Goal: Check status: Check status

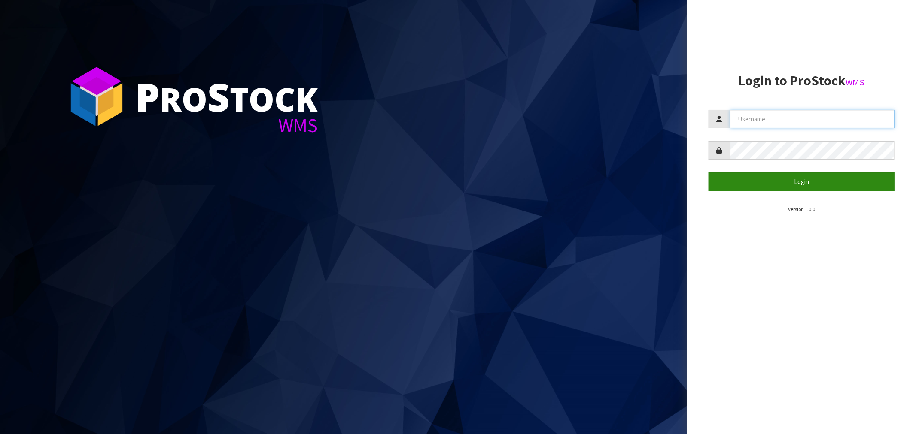
type input "Salehaben@cwl.co.nz"
click at [808, 182] on button "Login" at bounding box center [801, 182] width 186 height 18
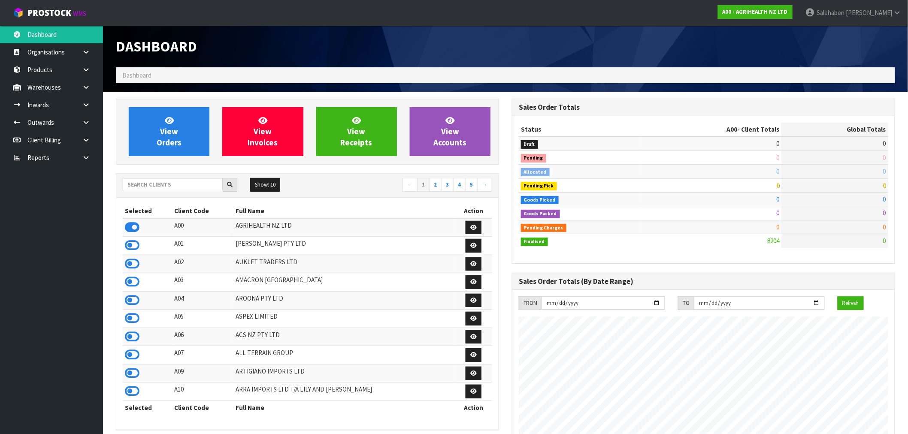
scroll to position [650, 396]
click at [156, 187] on input "text" at bounding box center [173, 184] width 100 height 13
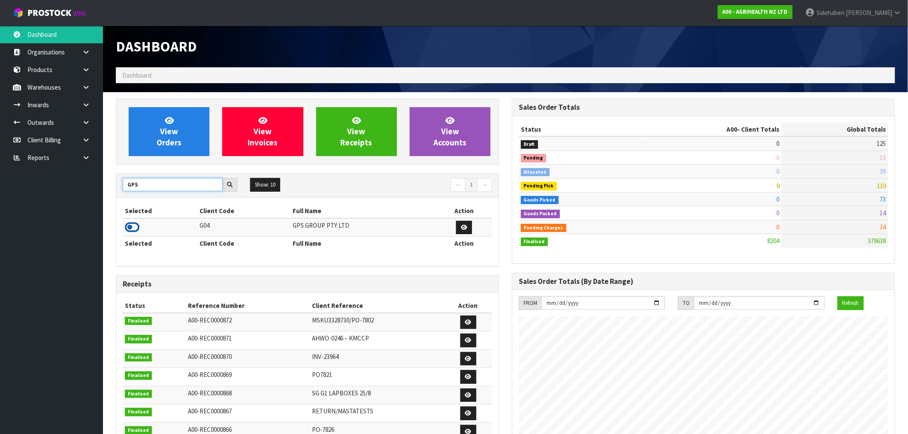
type input "GPS"
click at [131, 228] on icon at bounding box center [132, 227] width 15 height 13
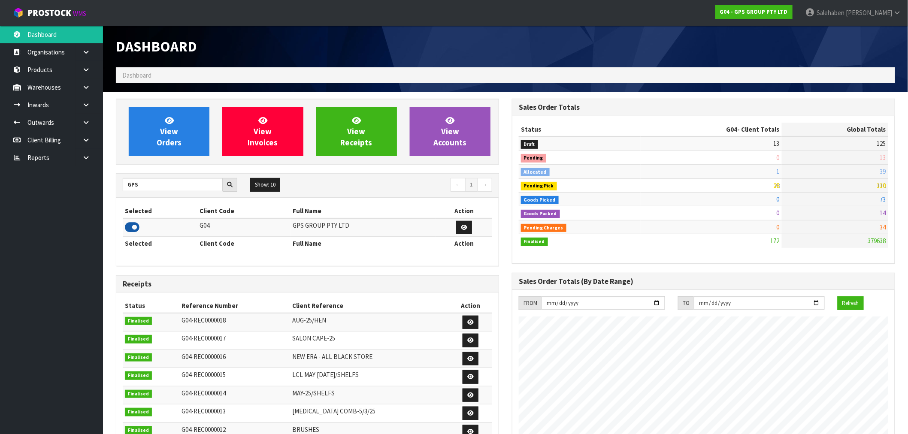
scroll to position [539, 396]
click at [135, 184] on input "GPS" at bounding box center [173, 184] width 100 height 13
drag, startPoint x: 143, startPoint y: 183, endPoint x: 114, endPoint y: 191, distance: 29.8
click at [114, 191] on div "View Orders View Invoices View Receipts View Accounts GPS Show: 10 5 10 25 50 ←…" at bounding box center [307, 348] width 396 height 498
type input "K01"
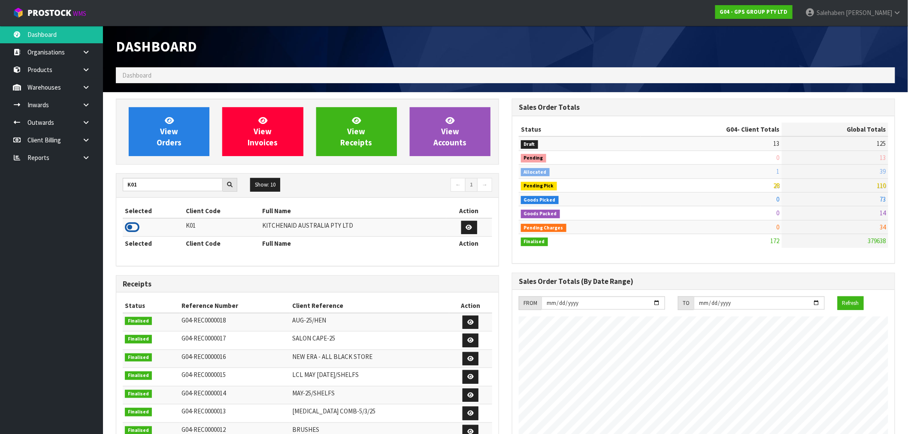
click at [130, 228] on icon at bounding box center [132, 227] width 15 height 13
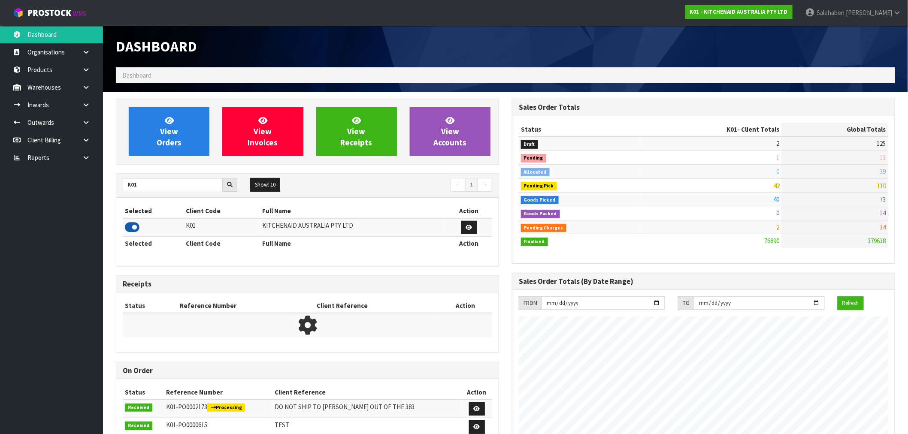
scroll to position [650, 396]
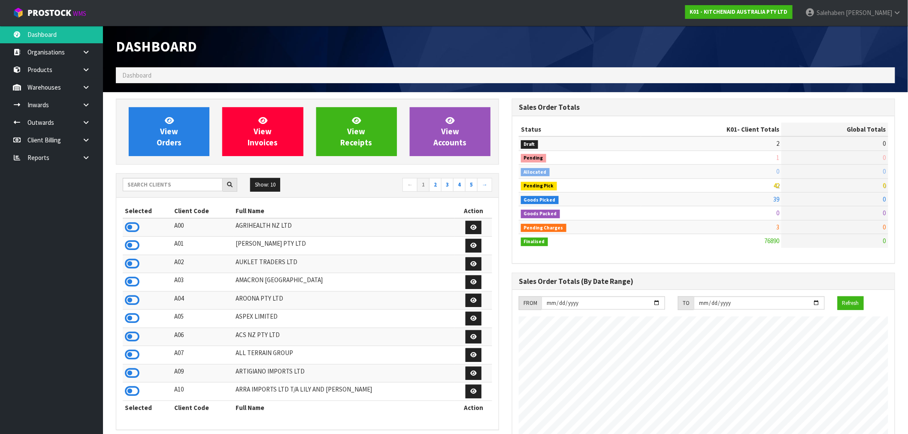
scroll to position [650, 396]
click at [185, 187] on input "text" at bounding box center [173, 184] width 100 height 13
click at [145, 181] on input "text" at bounding box center [173, 184] width 100 height 13
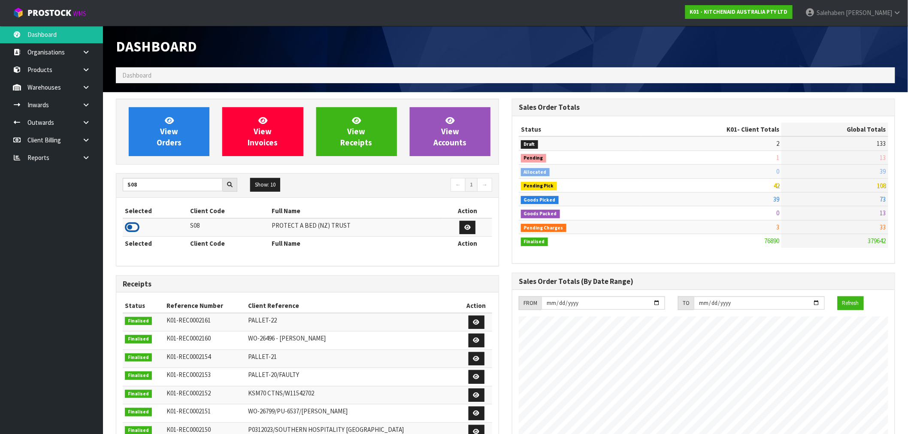
click at [135, 227] on icon at bounding box center [132, 227] width 15 height 13
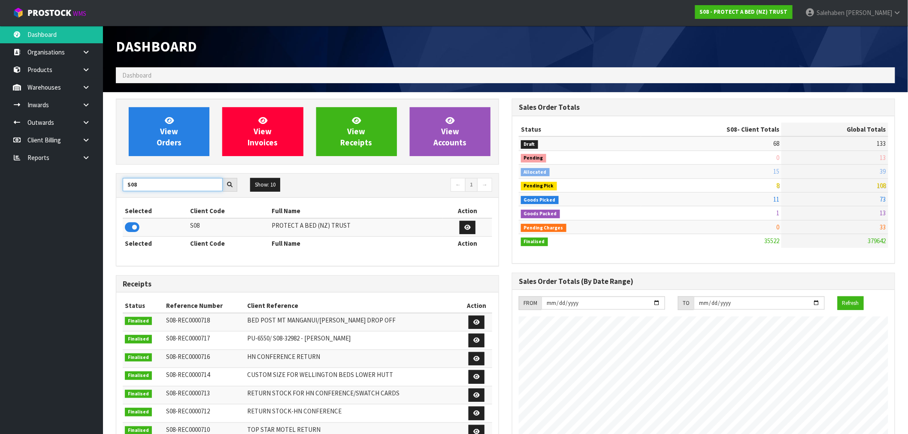
drag, startPoint x: 142, startPoint y: 183, endPoint x: 71, endPoint y: 198, distance: 72.8
click at [74, 198] on body "Toggle navigation ProStock WMS S08 - PROTECT A BED (NZ) TRUST [PERSON_NAME] Log…" at bounding box center [454, 217] width 908 height 434
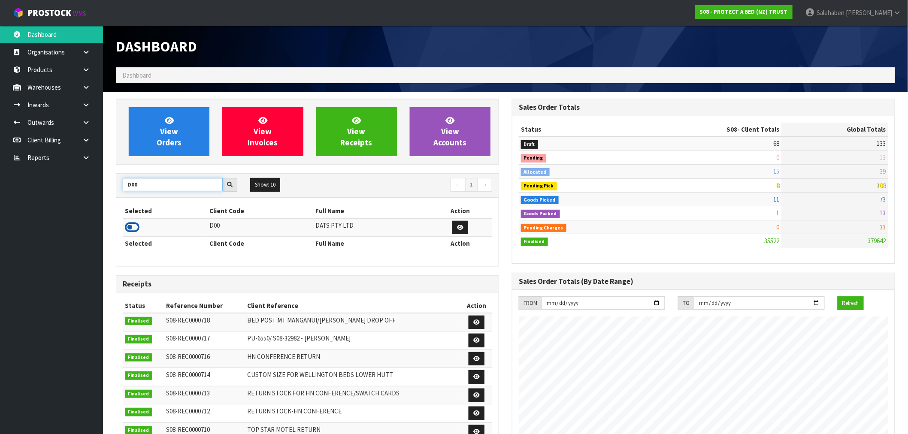
type input "D00"
click at [128, 231] on icon at bounding box center [132, 227] width 15 height 13
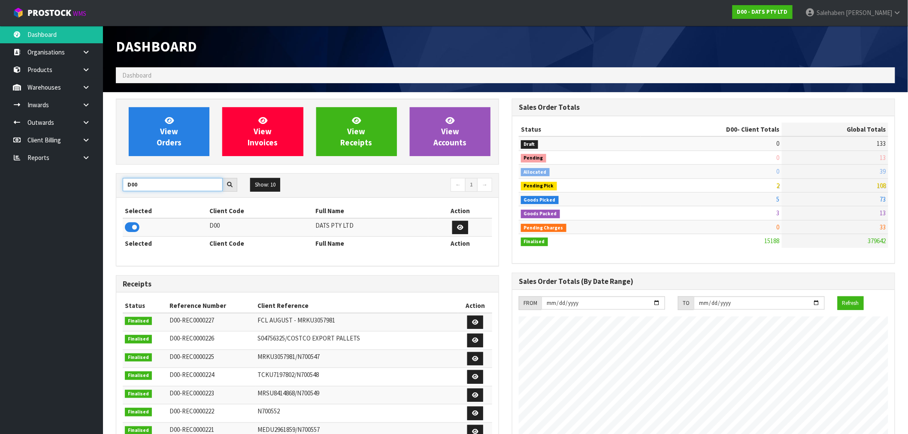
drag, startPoint x: 142, startPoint y: 186, endPoint x: 40, endPoint y: 182, distance: 101.8
click at [46, 183] on body "Toggle navigation ProStock WMS D00 - DATS PTY LTD [PERSON_NAME] Logout Dashboar…" at bounding box center [454, 217] width 908 height 434
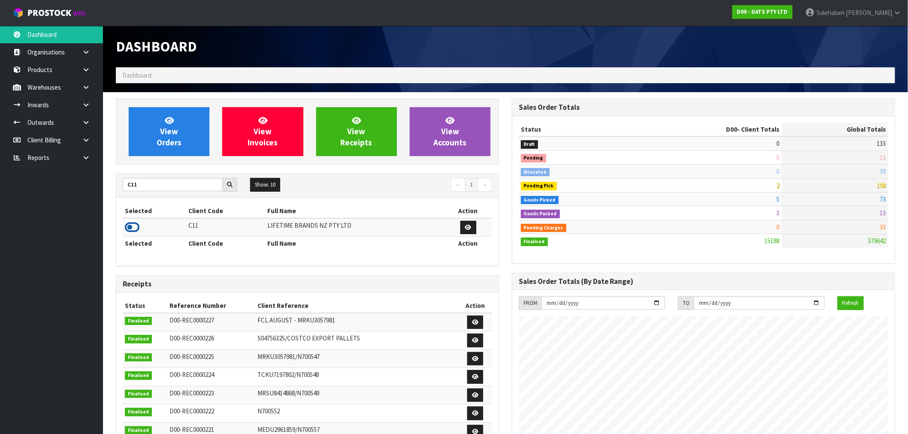
click at [131, 229] on icon at bounding box center [132, 227] width 15 height 13
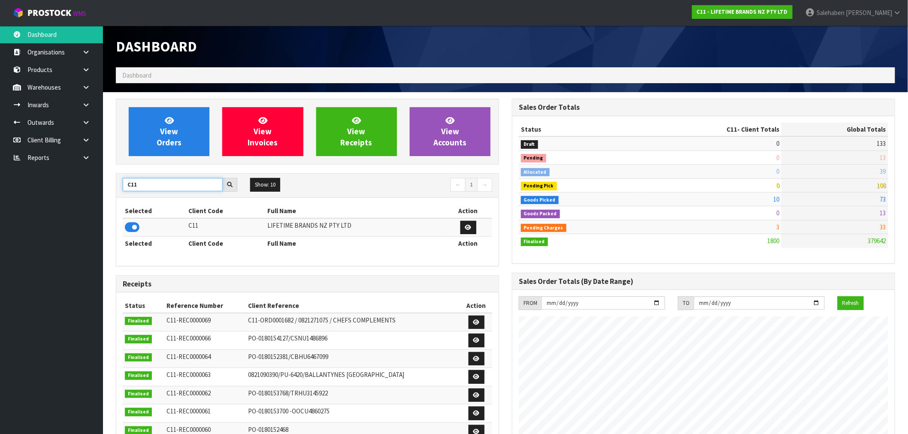
drag, startPoint x: 139, startPoint y: 183, endPoint x: 91, endPoint y: 197, distance: 50.7
click at [91, 197] on body "Toggle navigation ProStock WMS C11 - LIFETIME BRANDS NZ PTY LTD [PERSON_NAME] L…" at bounding box center [454, 217] width 908 height 434
click at [137, 226] on icon at bounding box center [132, 227] width 15 height 13
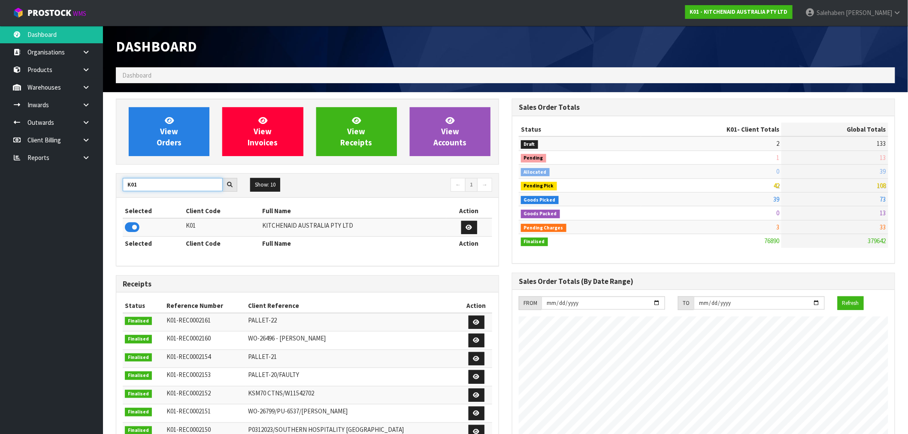
drag, startPoint x: 139, startPoint y: 189, endPoint x: 107, endPoint y: 197, distance: 33.2
click at [107, 197] on section "View Orders View Invoices View Receipts View Accounts K01 Show: 10 5 10 25 50 ←…" at bounding box center [505, 424] width 805 height 664
type input "GPS"
click at [136, 230] on icon at bounding box center [132, 227] width 15 height 13
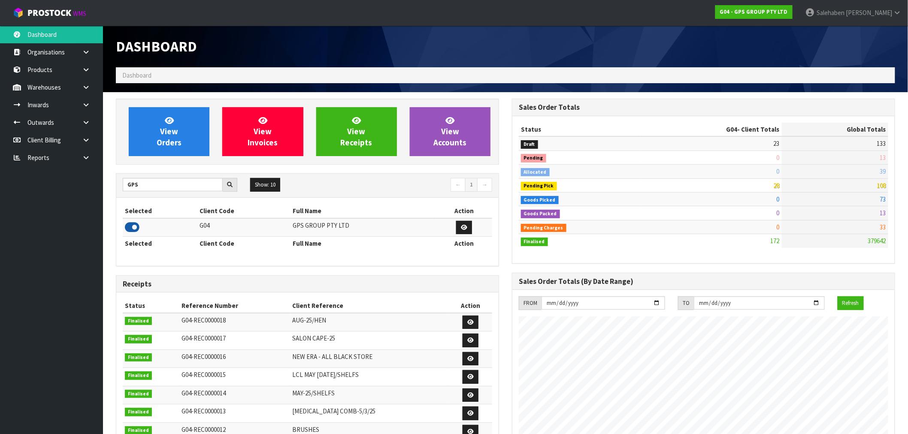
scroll to position [539, 396]
